Goal: Navigation & Orientation: Find specific page/section

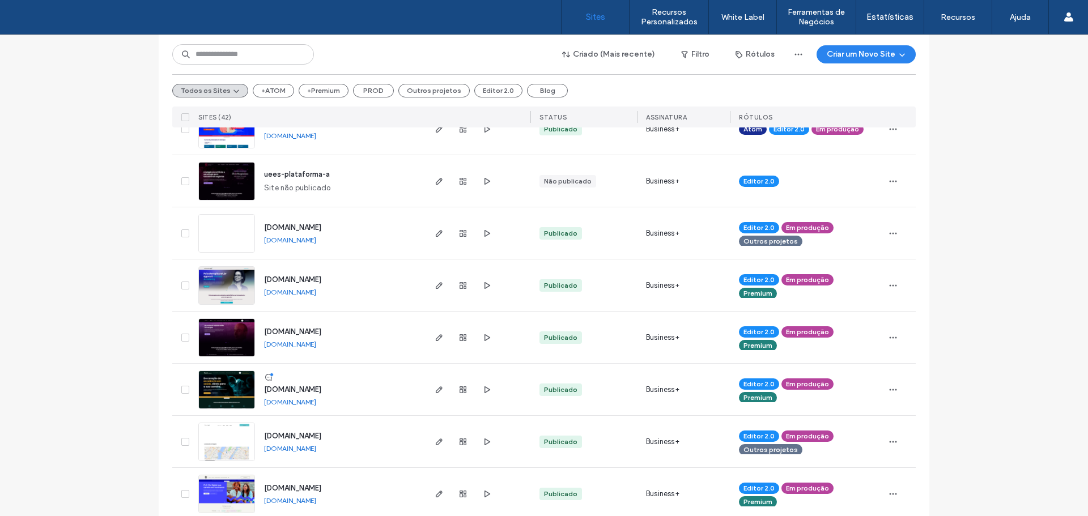
scroll to position [453, 0]
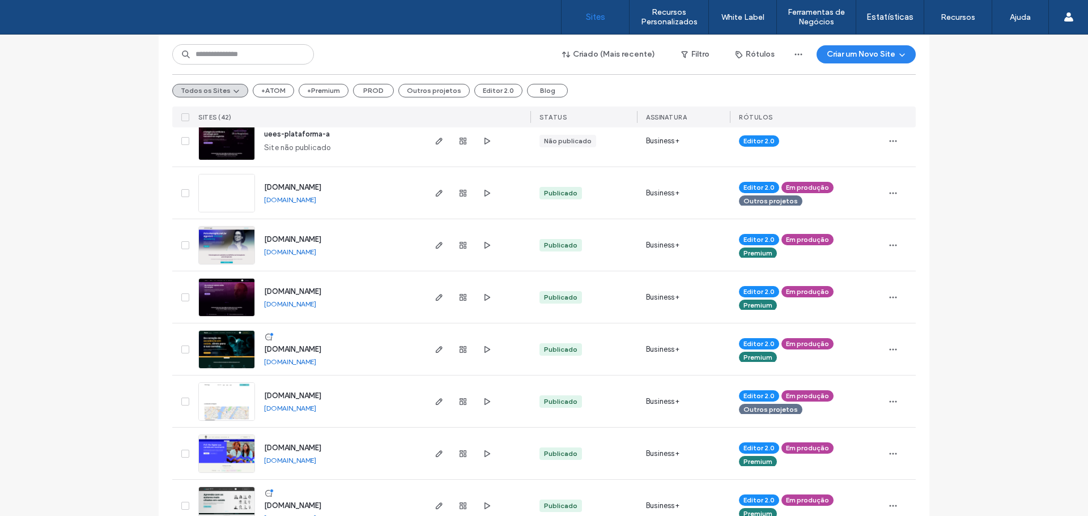
click at [293, 406] on link "[DOMAIN_NAME]" at bounding box center [290, 408] width 52 height 8
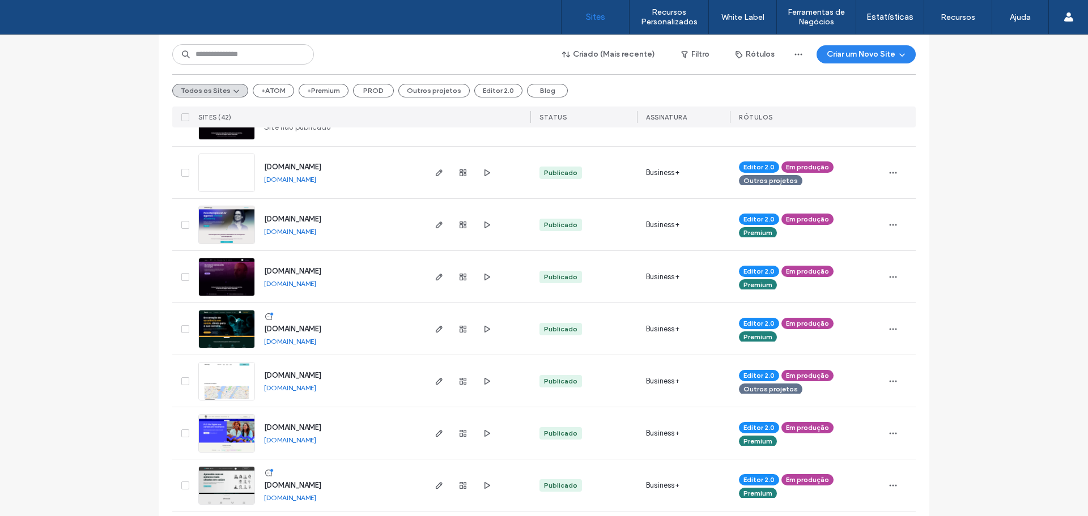
scroll to position [510, 0]
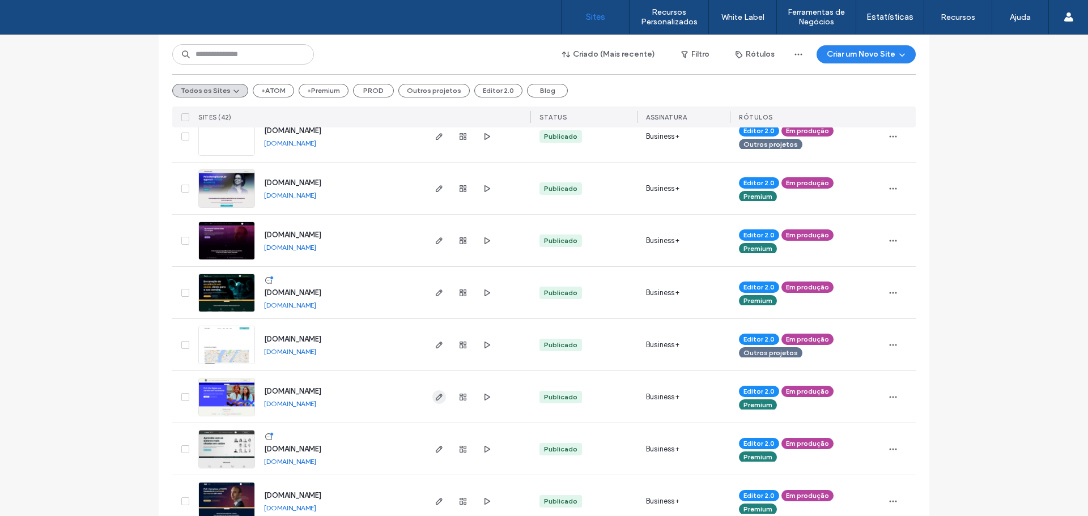
click at [434, 399] on icon "button" at bounding box center [438, 397] width 9 height 9
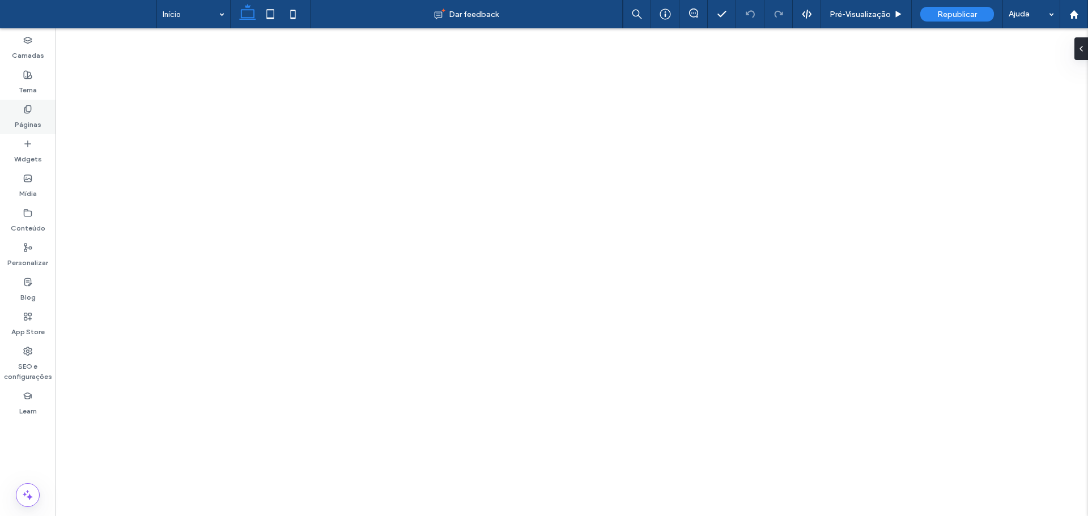
click at [31, 108] on use at bounding box center [27, 108] width 6 height 7
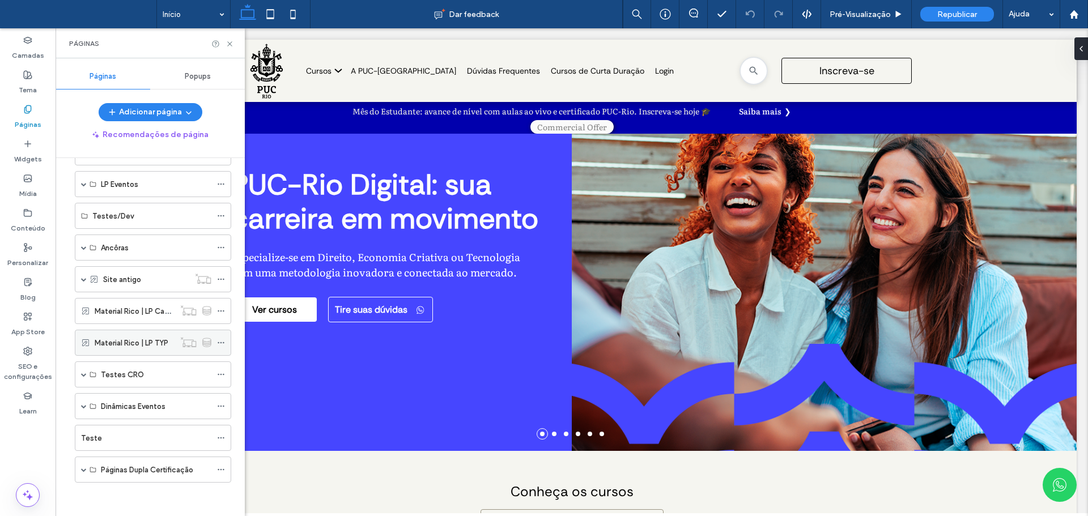
scroll to position [197, 0]
click at [131, 306] on label "Material Rico | LP Cadastro" at bounding box center [141, 311] width 92 height 20
